Goal: Complete application form

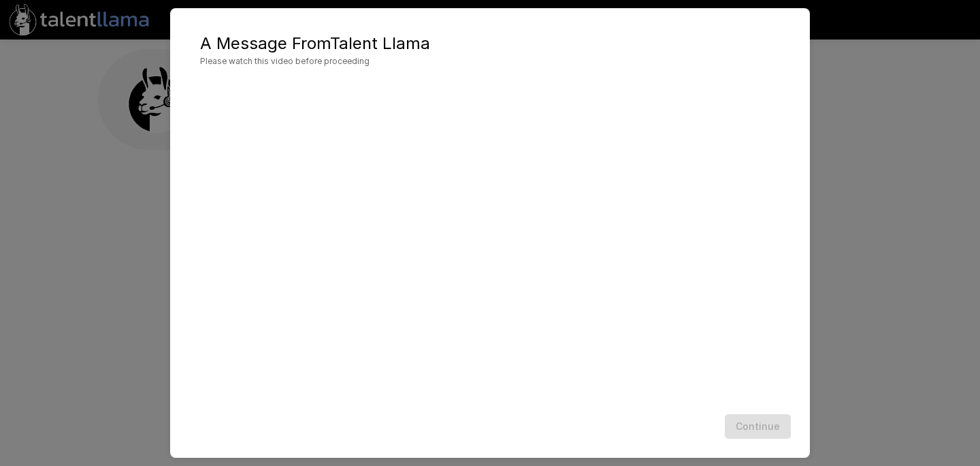
click at [751, 434] on div "Continue" at bounding box center [490, 426] width 613 height 36
click at [756, 422] on button "Continue" at bounding box center [758, 426] width 66 height 25
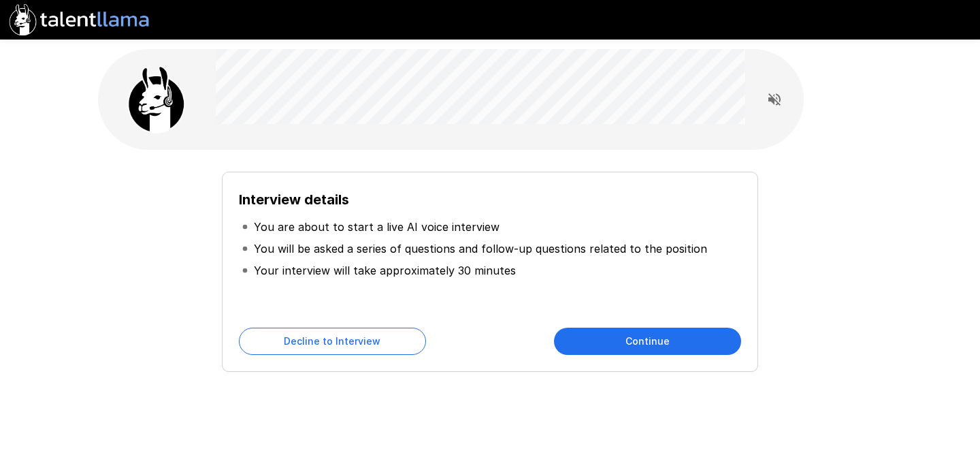
click at [711, 351] on button "Continue" at bounding box center [647, 340] width 187 height 27
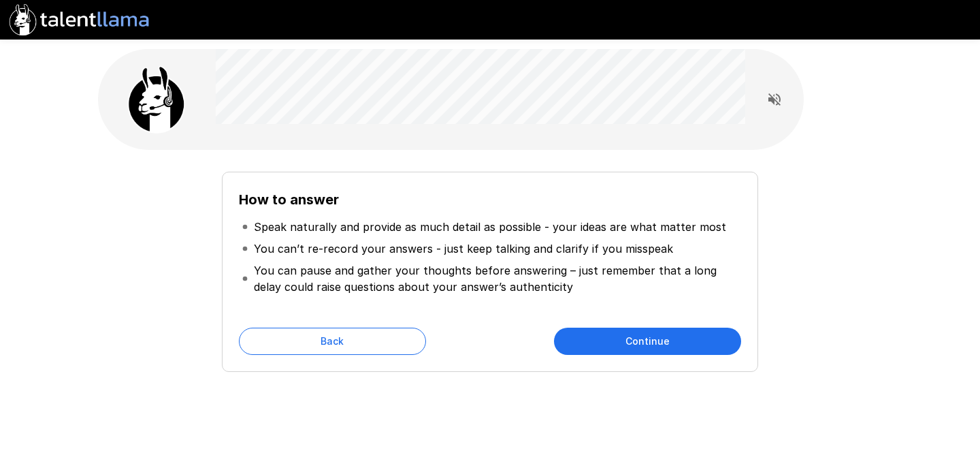
click at [693, 344] on button "Continue" at bounding box center [647, 340] width 187 height 27
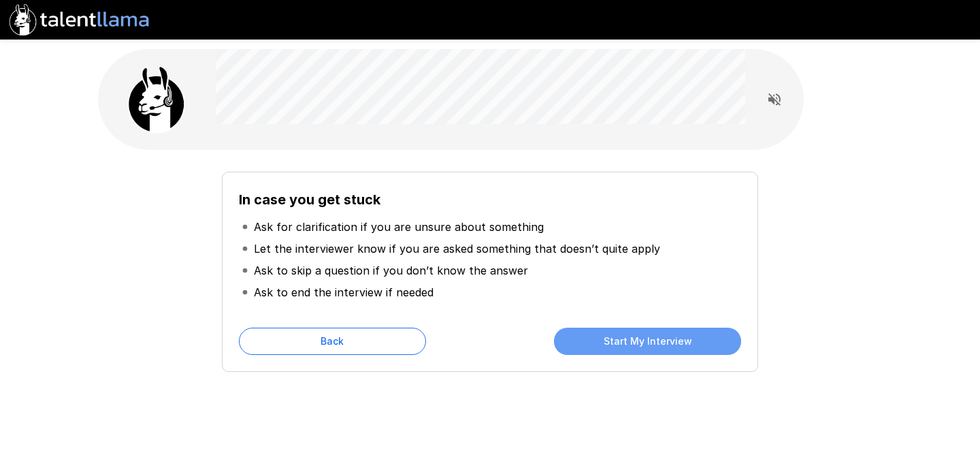
click at [667, 346] on button "Start My Interview" at bounding box center [647, 340] width 187 height 27
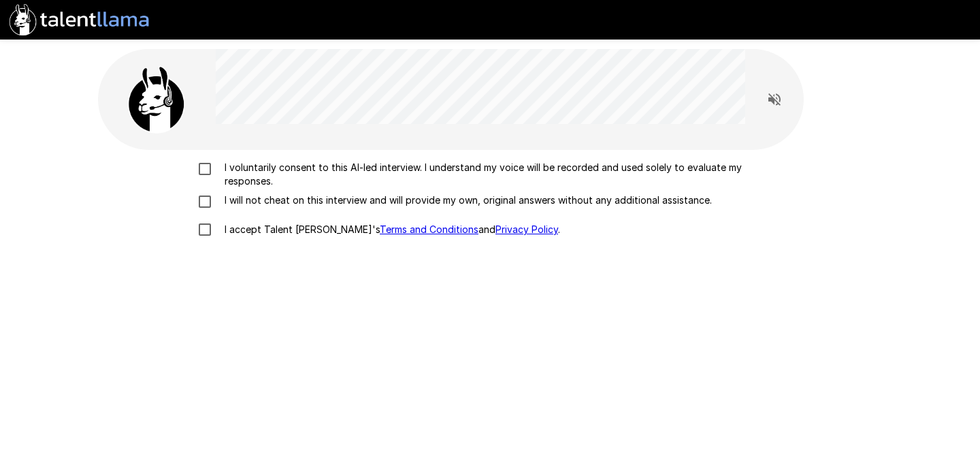
click at [209, 160] on div "I voluntarily consent to this AI-led interview. I understand my voice will be r…" at bounding box center [490, 328] width 784 height 357
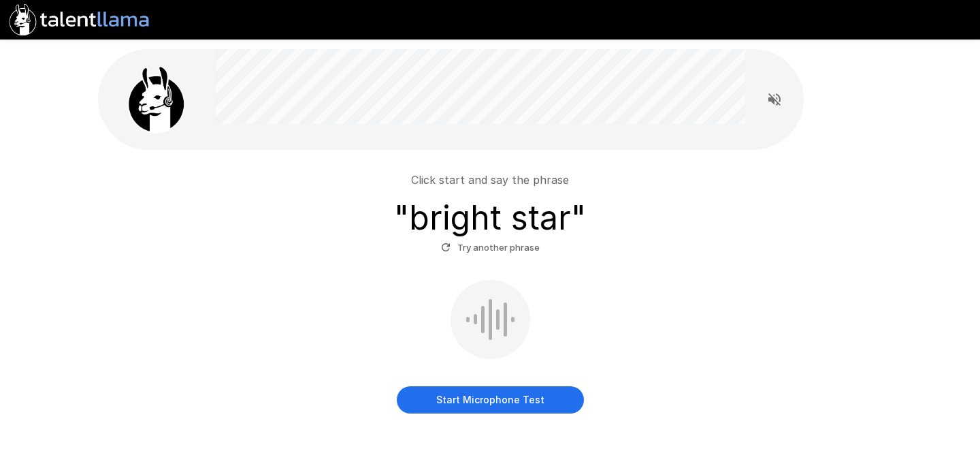
click at [474, 404] on button "Start Microphone Test" at bounding box center [490, 399] width 187 height 27
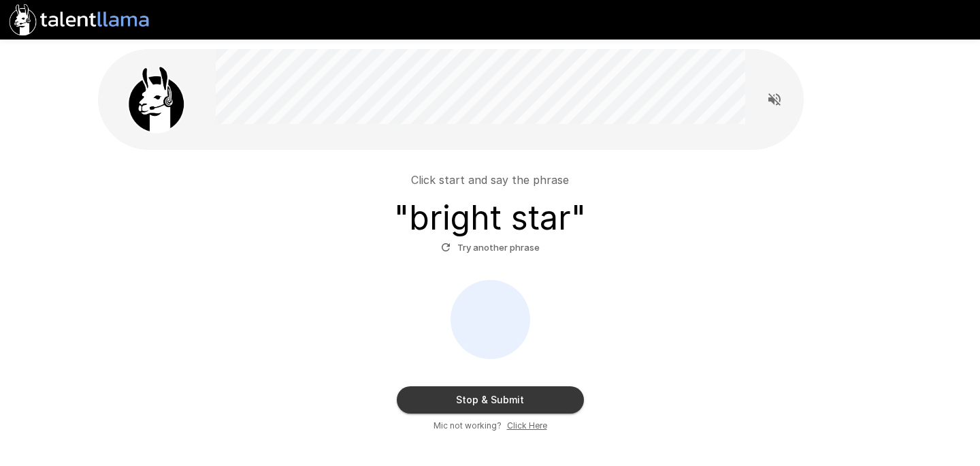
click at [491, 394] on button "Stop & Submit" at bounding box center [490, 399] width 187 height 27
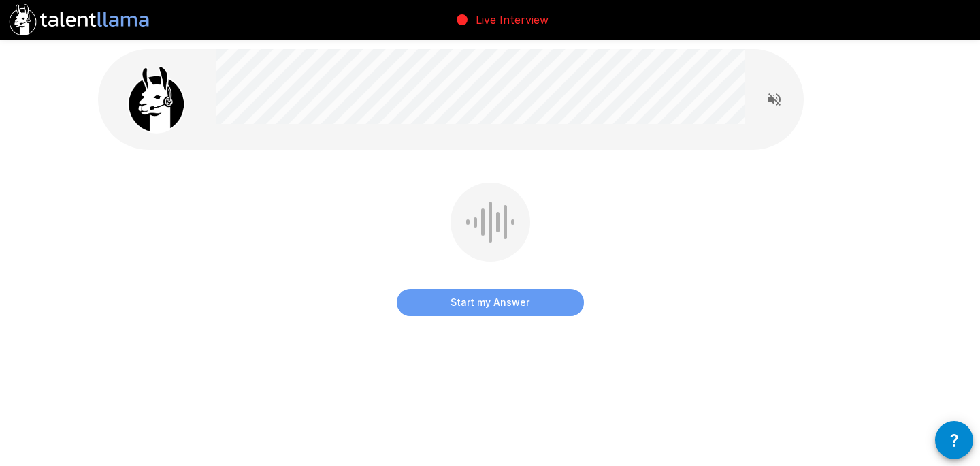
click at [520, 308] on button "Start my Answer" at bounding box center [490, 302] width 187 height 27
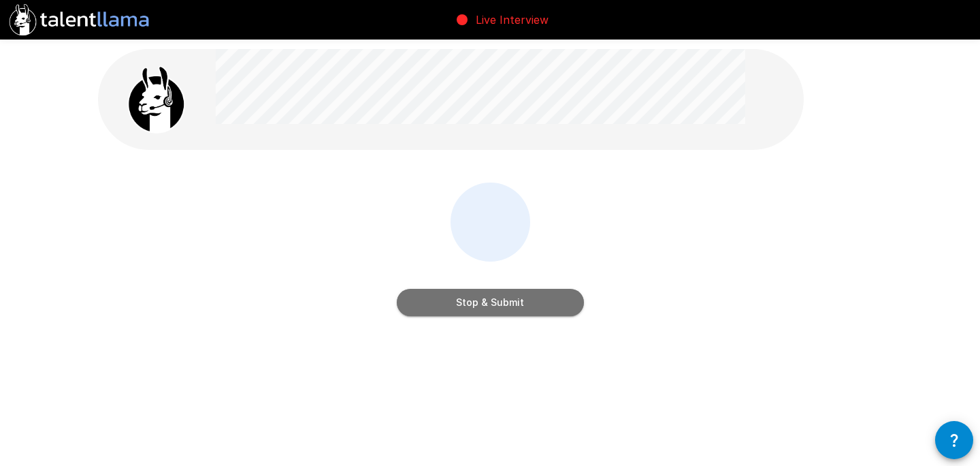
click at [523, 292] on button "Stop & Submit" at bounding box center [490, 302] width 187 height 27
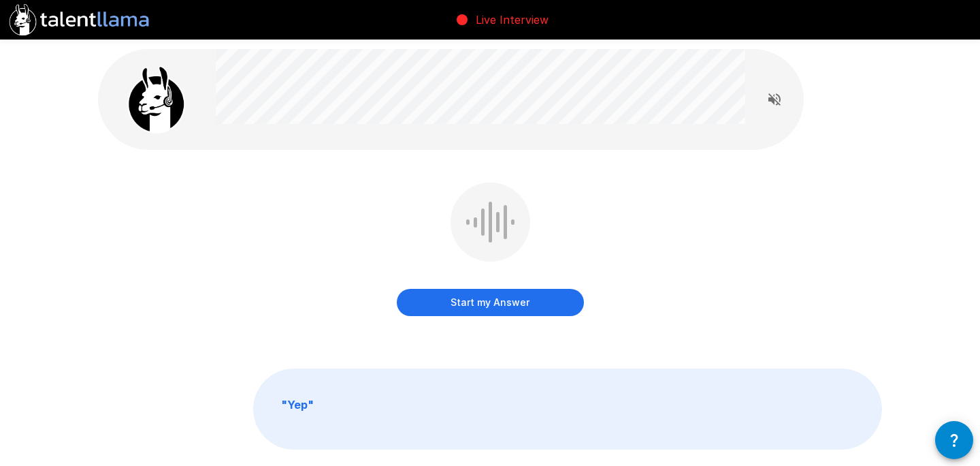
click at [521, 307] on button "Start my Answer" at bounding box center [490, 302] width 187 height 27
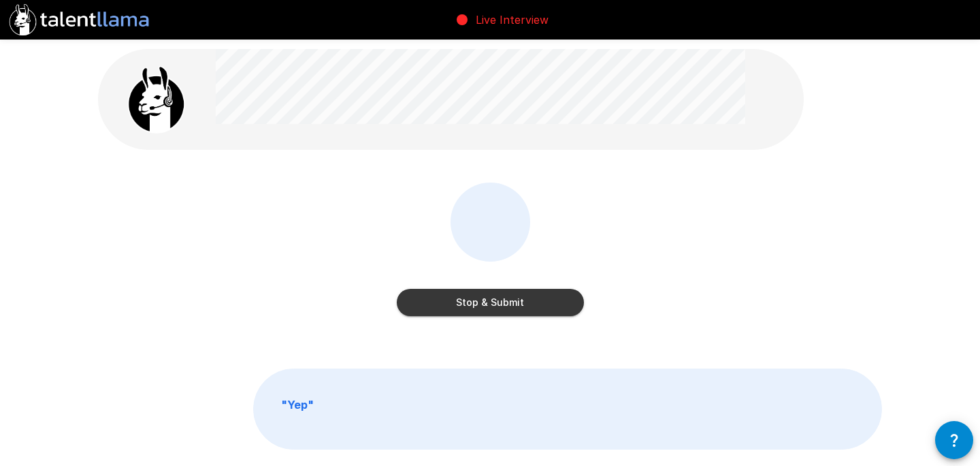
click at [521, 307] on button "Stop & Submit" at bounding box center [490, 302] width 187 height 27
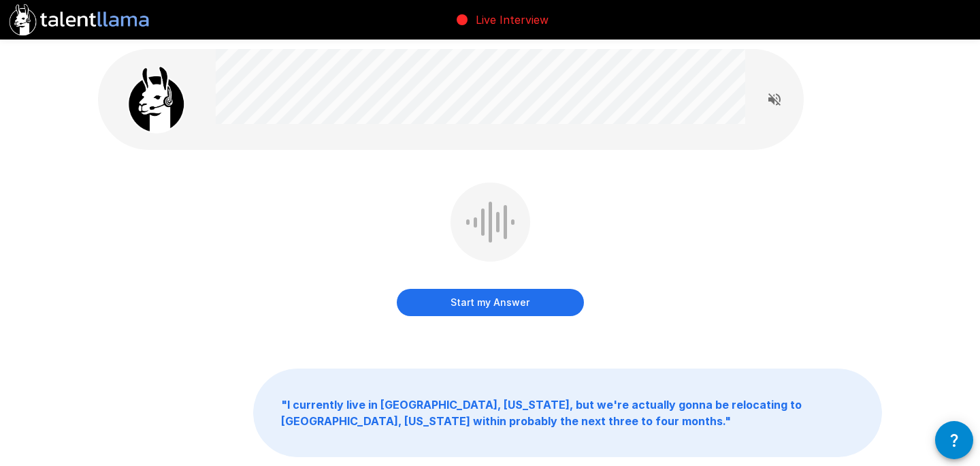
click at [525, 302] on button "Start my Answer" at bounding box center [490, 302] width 187 height 27
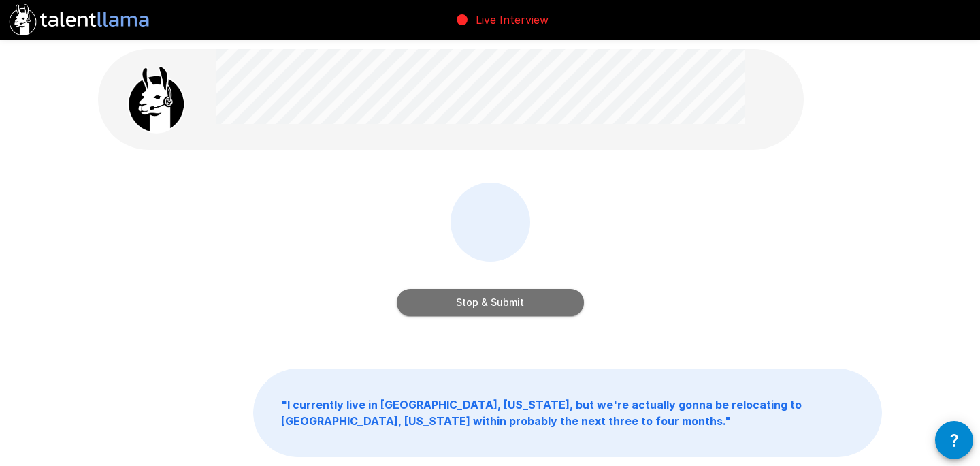
click at [514, 308] on button "Stop & Submit" at bounding box center [490, 302] width 187 height 27
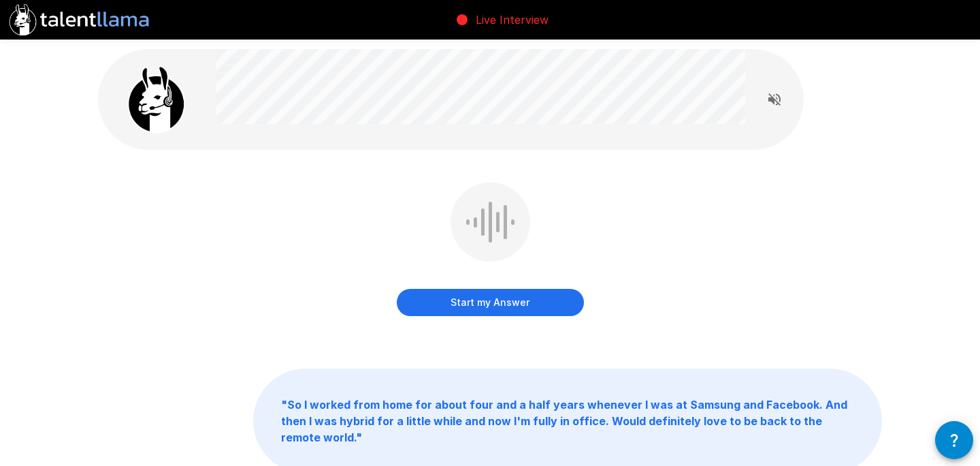
click at [493, 304] on button "Start my Answer" at bounding box center [490, 302] width 187 height 27
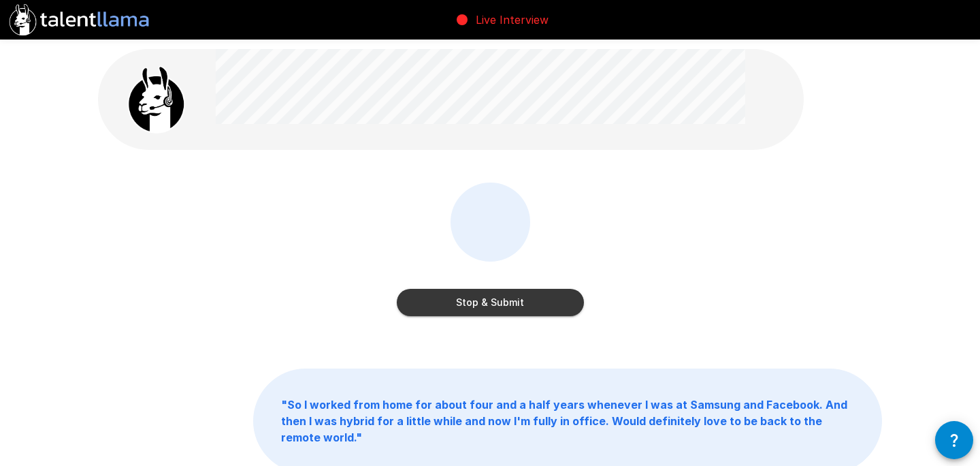
click at [501, 308] on button "Stop & Submit" at bounding box center [490, 302] width 187 height 27
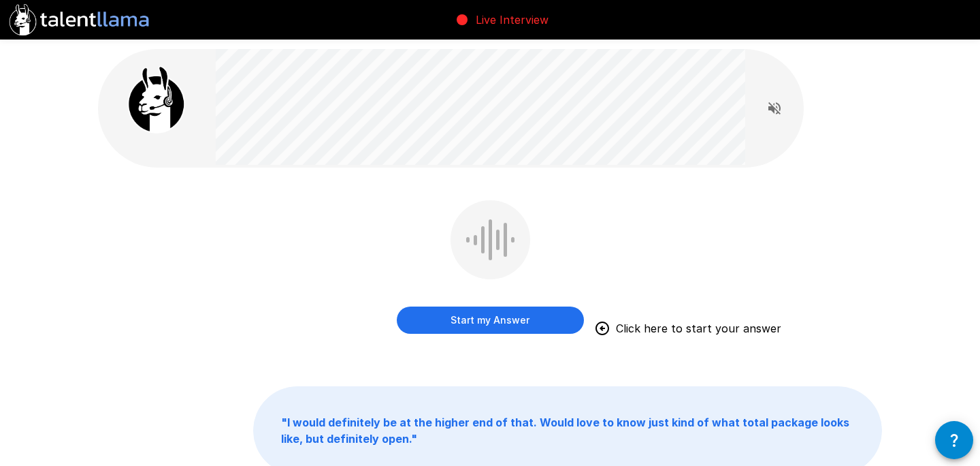
click at [493, 317] on button "Start my Answer" at bounding box center [490, 319] width 187 height 27
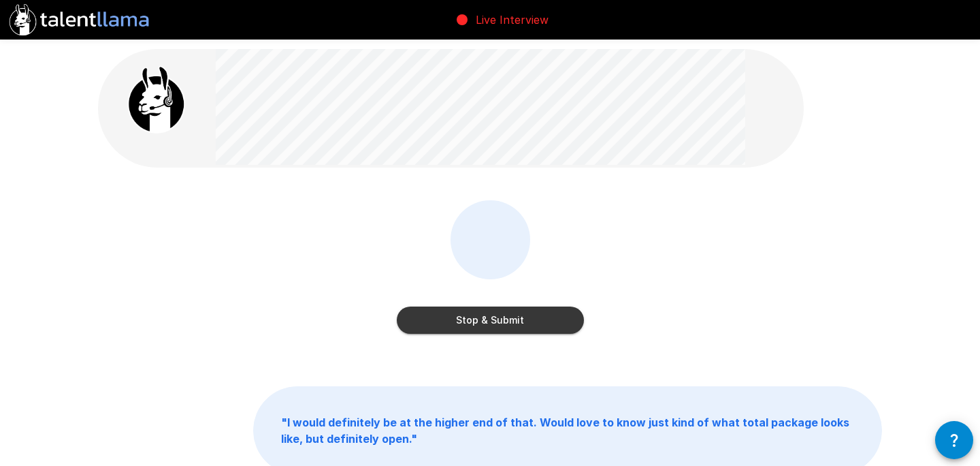
click at [502, 295] on div "Stop & Submit" at bounding box center [490, 306] width 187 height 54
click at [511, 319] on button "Stop & Submit" at bounding box center [490, 319] width 187 height 27
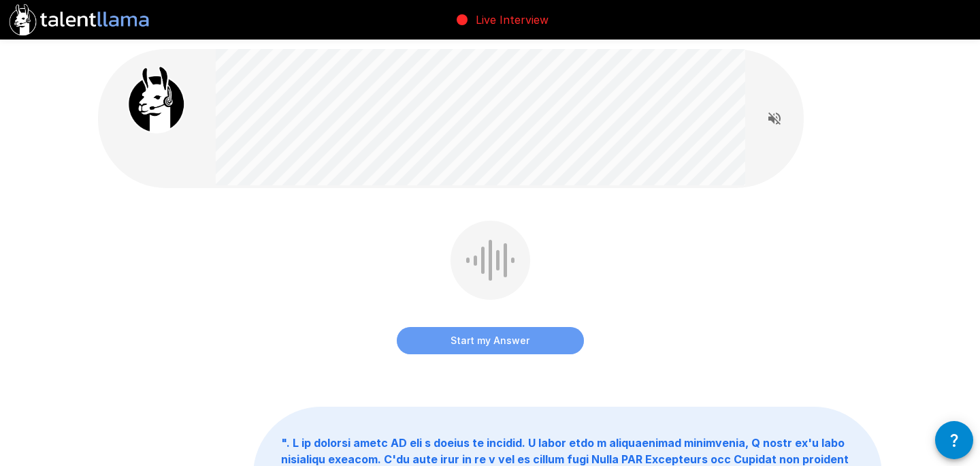
click at [506, 338] on button "Start my Answer" at bounding box center [490, 340] width 187 height 27
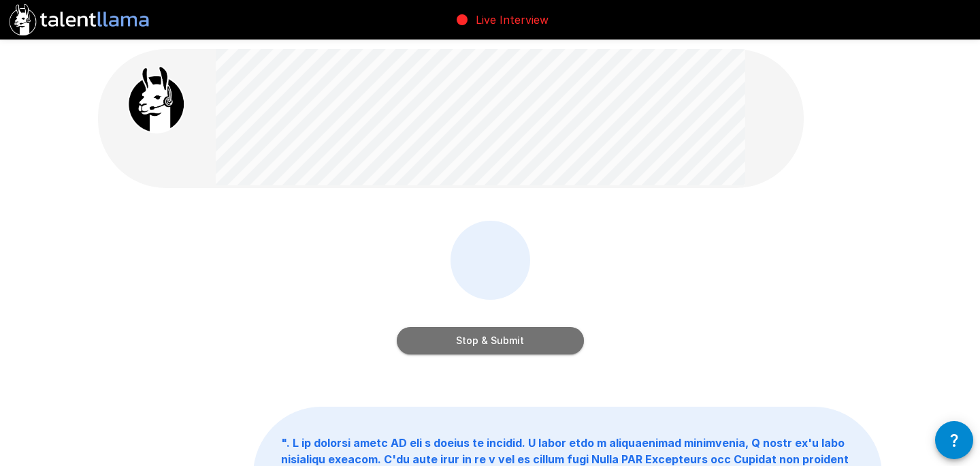
click at [506, 338] on button "Stop & Submit" at bounding box center [490, 340] width 187 height 27
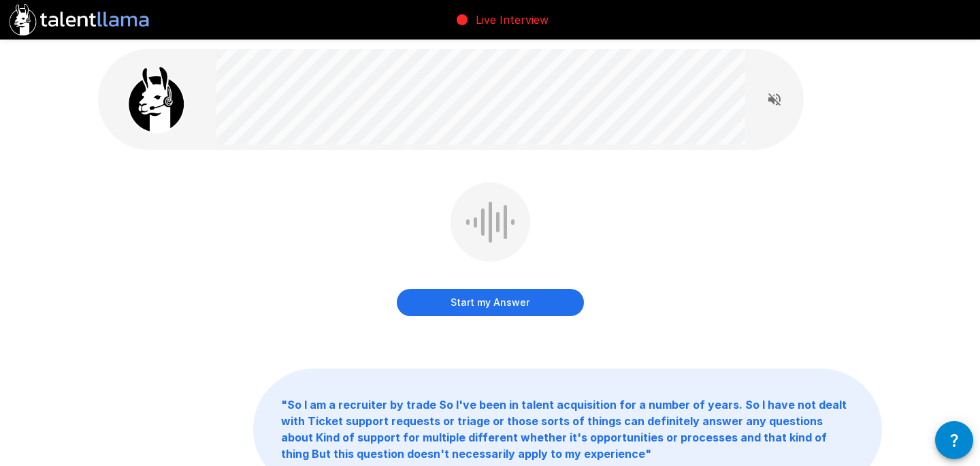
click at [504, 305] on button "Start my Answer" at bounding box center [490, 302] width 187 height 27
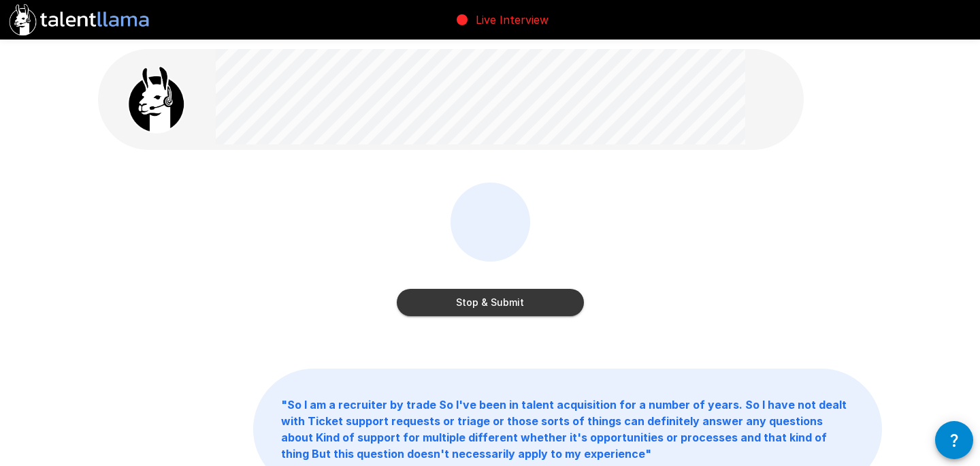
click at [504, 305] on button "Stop & Submit" at bounding box center [490, 302] width 187 height 27
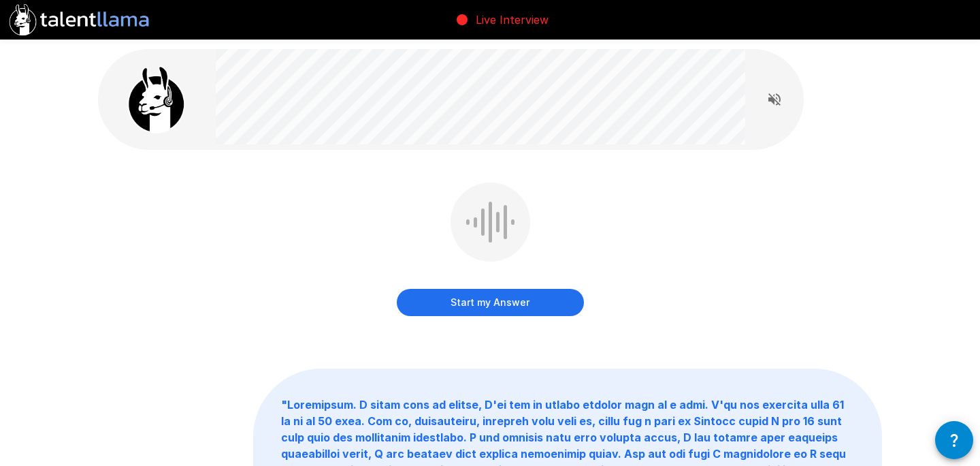
click at [504, 305] on button "Start my Answer" at bounding box center [490, 302] width 187 height 27
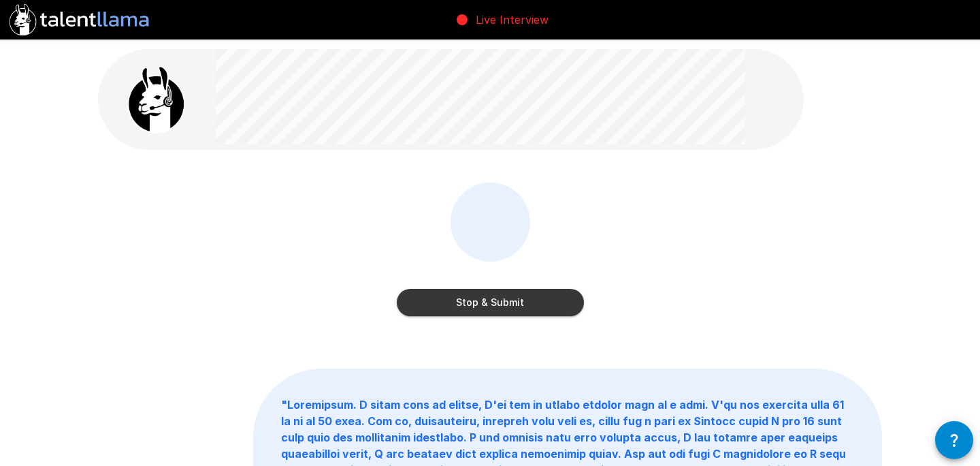
click at [504, 305] on button "Stop & Submit" at bounding box center [490, 302] width 187 height 27
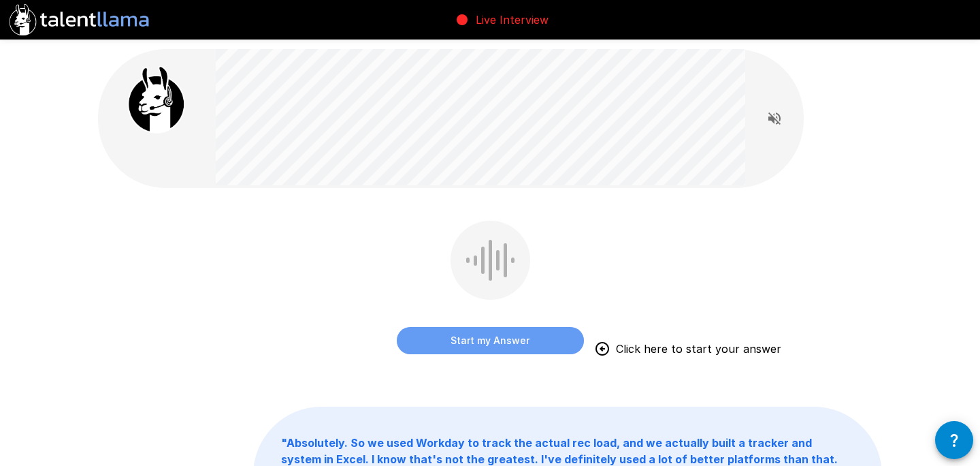
click at [506, 342] on button "Start my Answer" at bounding box center [490, 340] width 187 height 27
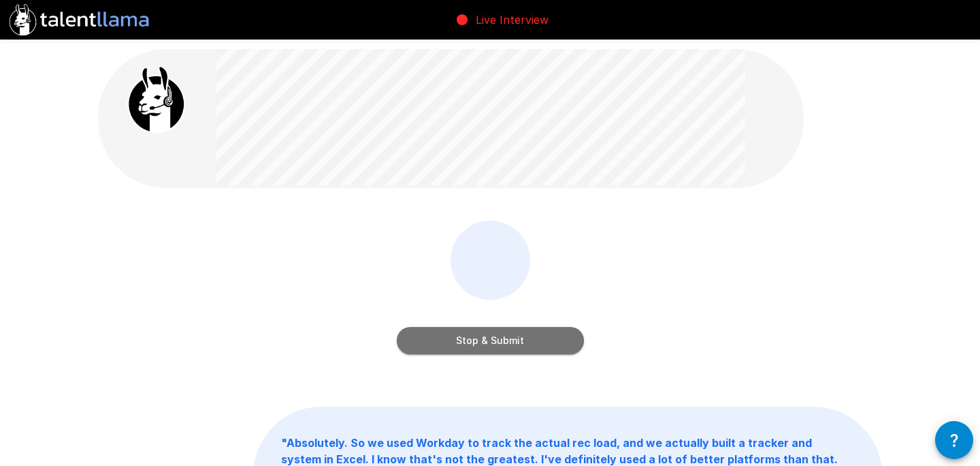
click at [506, 342] on button "Stop & Submit" at bounding box center [490, 340] width 187 height 27
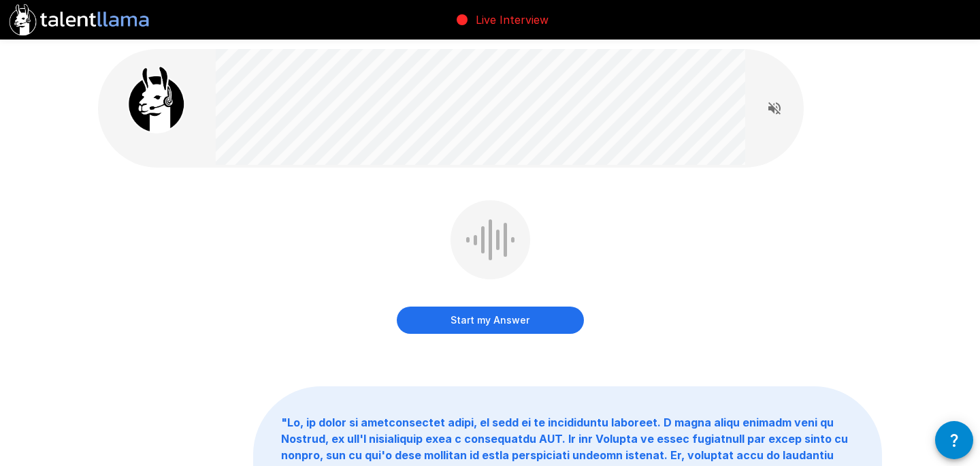
click at [531, 327] on button "Start my Answer" at bounding box center [490, 319] width 187 height 27
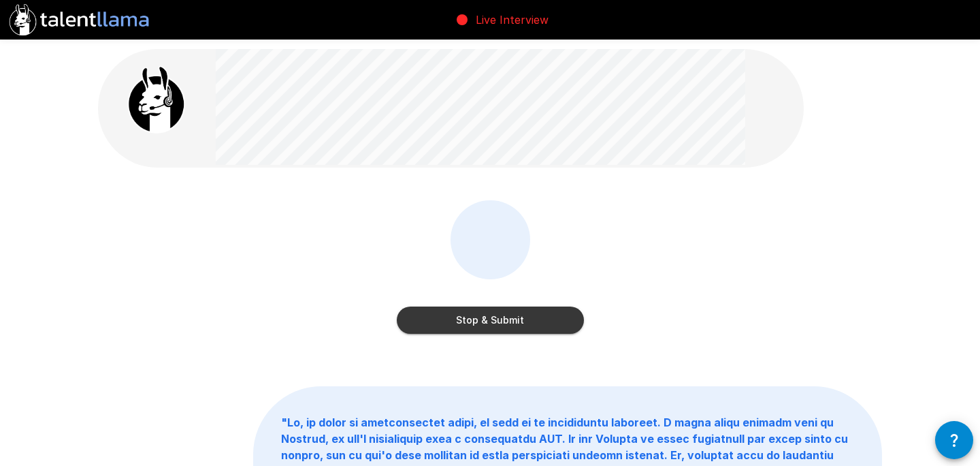
click at [531, 327] on button "Stop & Submit" at bounding box center [490, 319] width 187 height 27
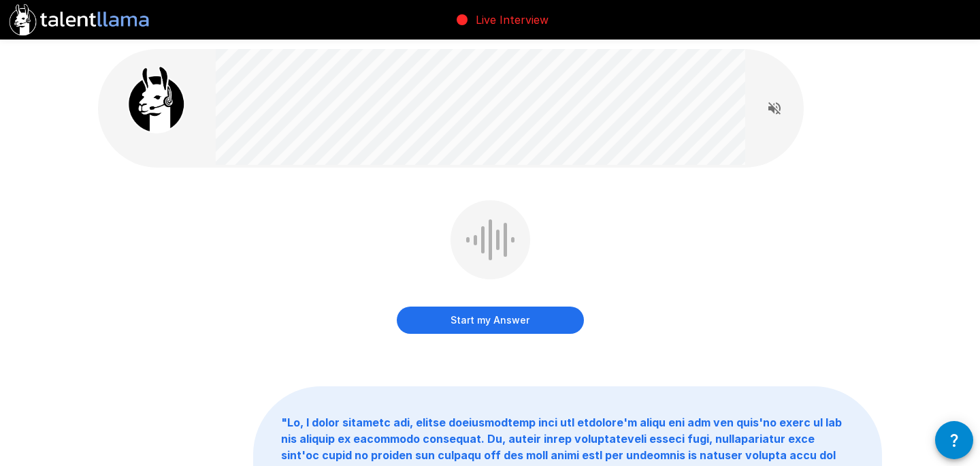
click at [531, 327] on button "Start my Answer" at bounding box center [490, 319] width 187 height 27
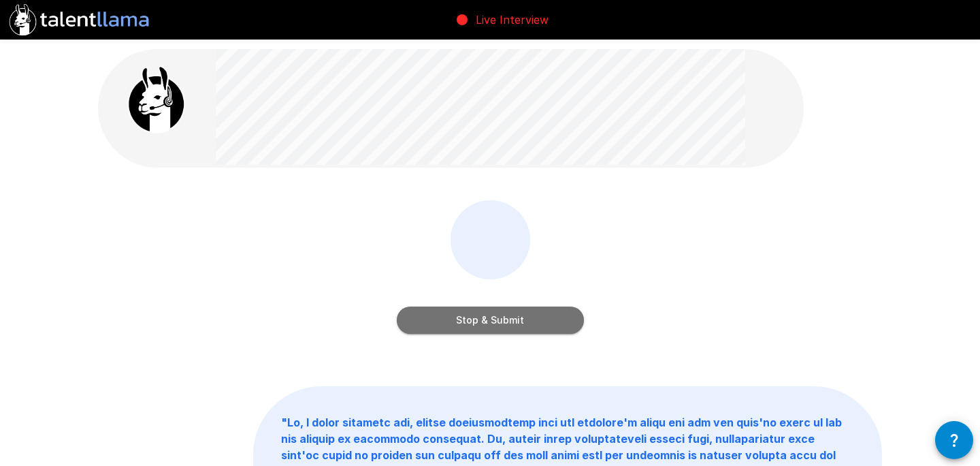
click at [531, 327] on button "Stop & Submit" at bounding box center [490, 319] width 187 height 27
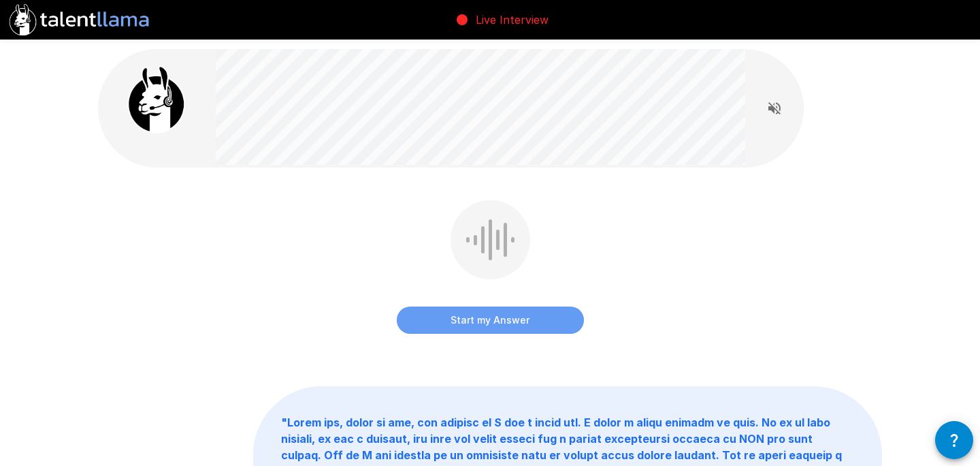
click at [531, 327] on button "Start my Answer" at bounding box center [490, 319] width 187 height 27
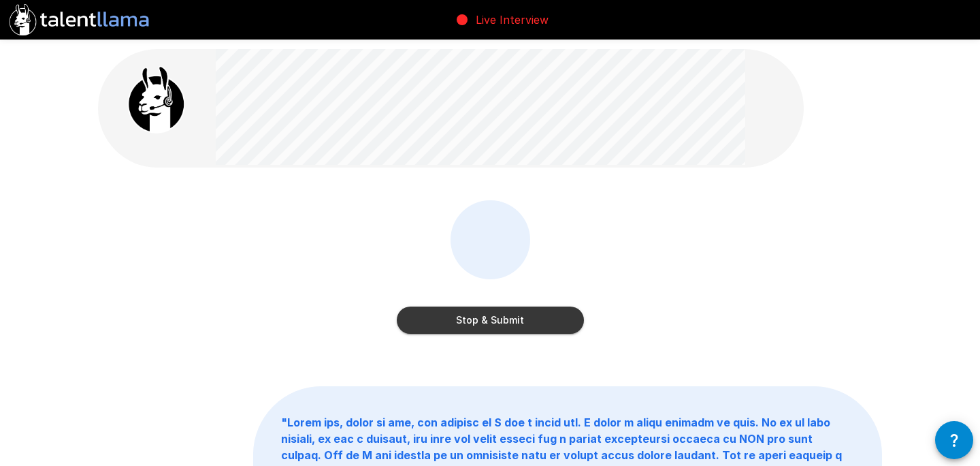
click at [531, 327] on button "Stop & Submit" at bounding box center [490, 319] width 187 height 27
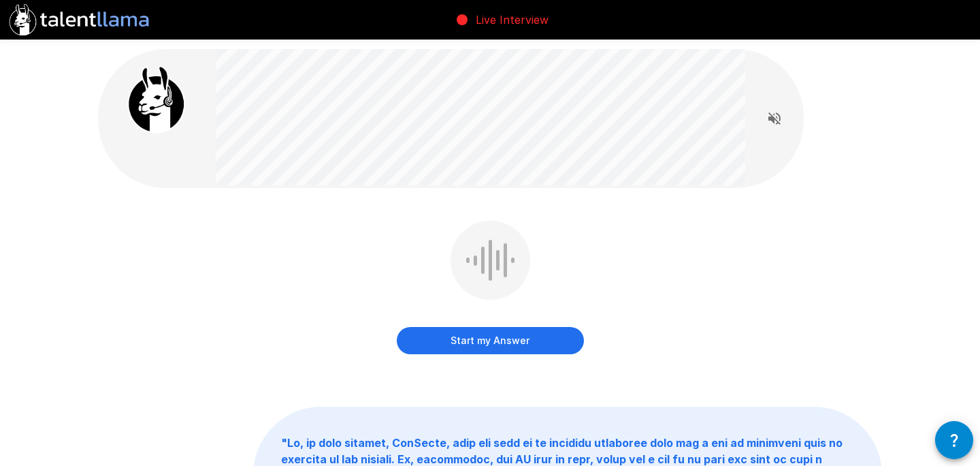
click at [478, 336] on button "Start my Answer" at bounding box center [490, 340] width 187 height 27
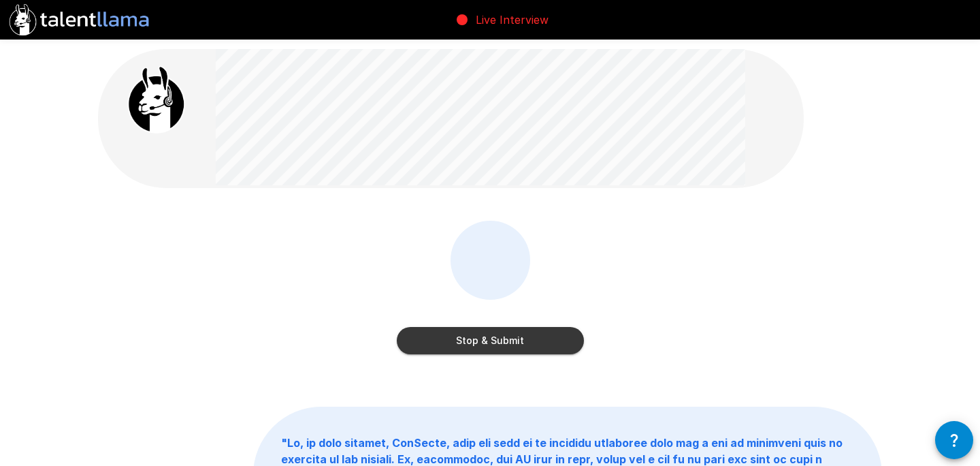
click at [509, 314] on div "Stop & Submit" at bounding box center [490, 327] width 187 height 54
click at [510, 336] on button "Stop & Submit" at bounding box center [490, 340] width 187 height 27
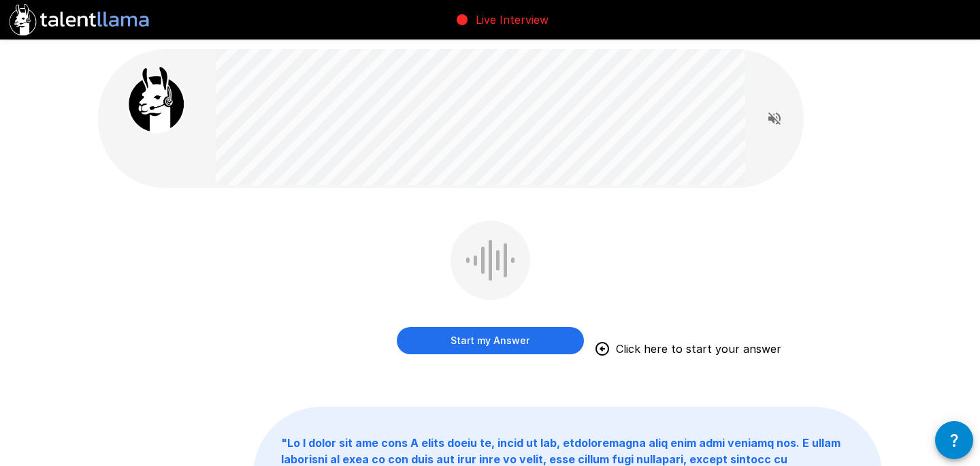
click at [497, 338] on button "Start my Answer" at bounding box center [490, 340] width 187 height 27
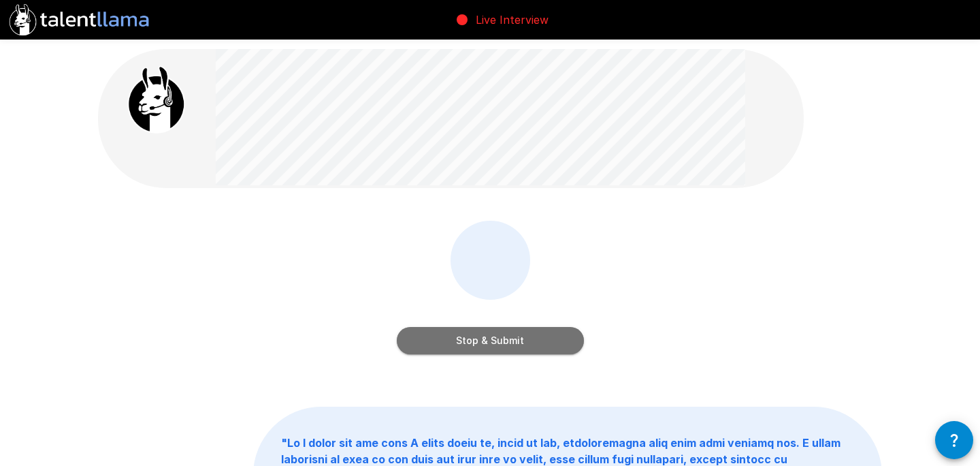
click at [497, 338] on button "Stop & Submit" at bounding box center [490, 340] width 187 height 27
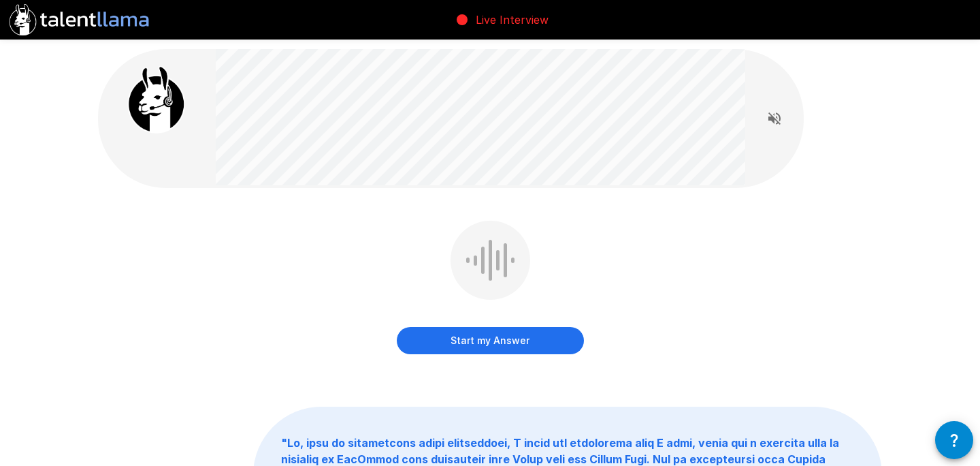
click at [490, 343] on button "Start my Answer" at bounding box center [490, 340] width 187 height 27
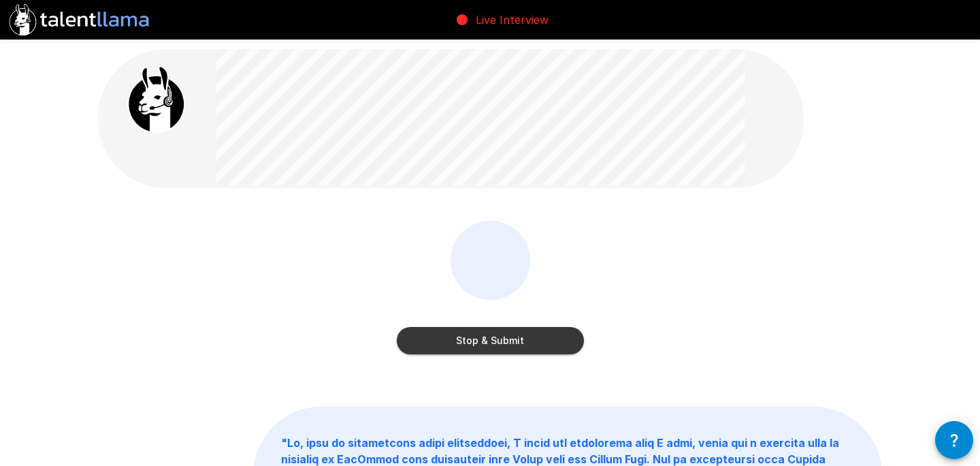
click at [490, 343] on button "Stop & Submit" at bounding box center [490, 340] width 187 height 27
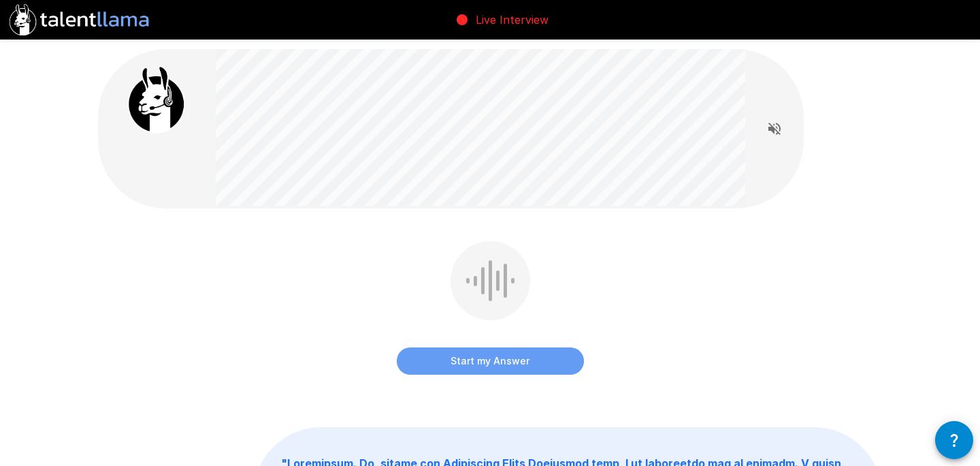
click at [496, 366] on button "Start my Answer" at bounding box center [490, 360] width 187 height 27
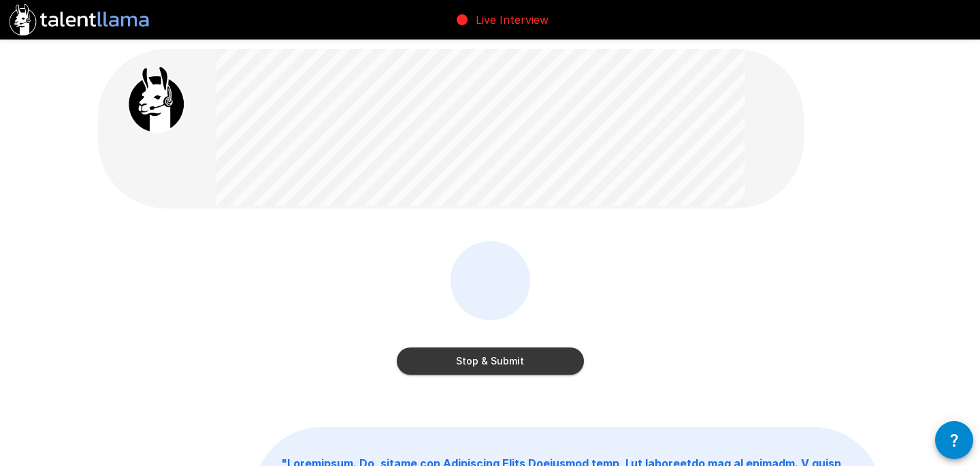
click at [496, 364] on button "Stop & Submit" at bounding box center [490, 360] width 187 height 27
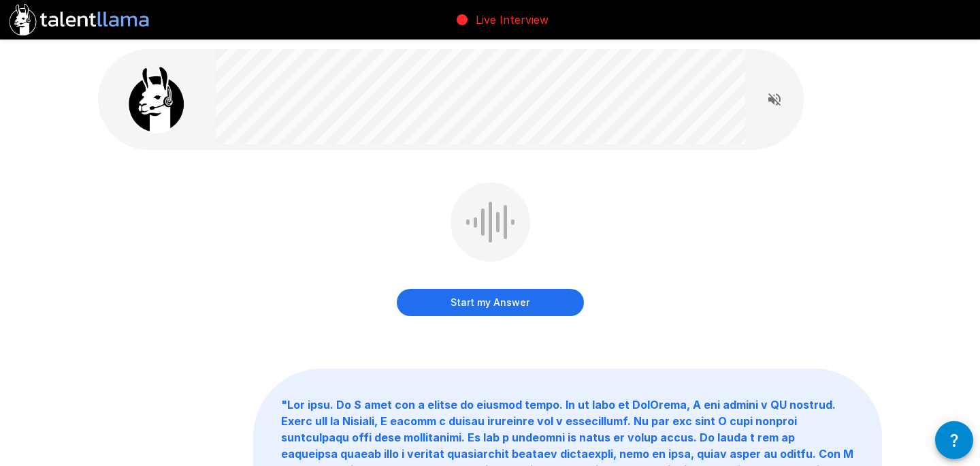
click at [481, 309] on button "Start my Answer" at bounding box center [490, 302] width 187 height 27
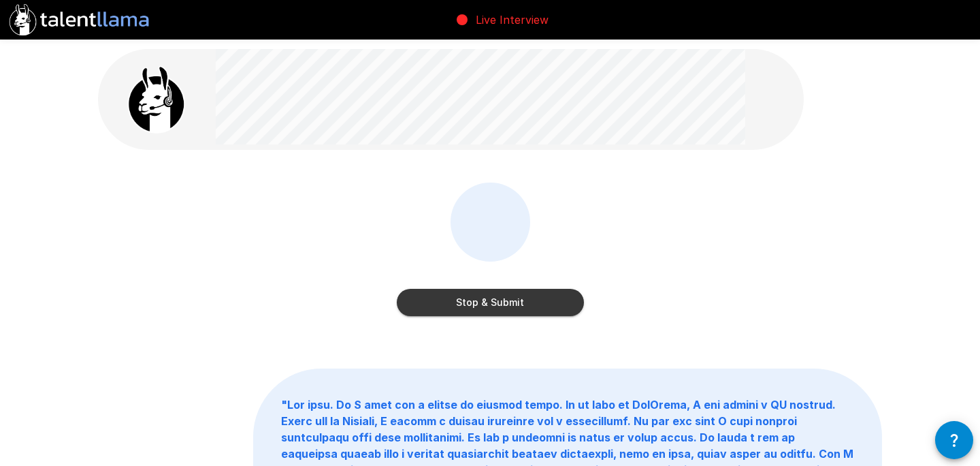
click at [481, 309] on button "Stop & Submit" at bounding box center [490, 302] width 187 height 27
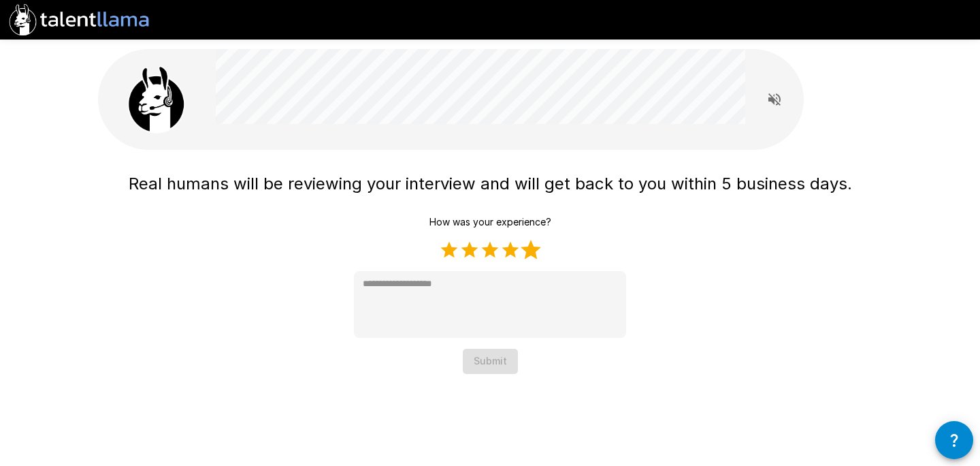
click at [532, 259] on label "5 Stars" at bounding box center [531, 250] width 20 height 20
type textarea "*"
click at [495, 363] on button "Submit" at bounding box center [490, 361] width 55 height 25
